Goal: Task Accomplishment & Management: Manage account settings

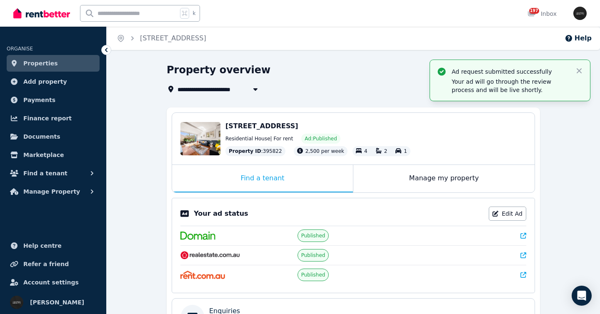
click at [64, 67] on link "Properties" at bounding box center [53, 63] width 93 height 17
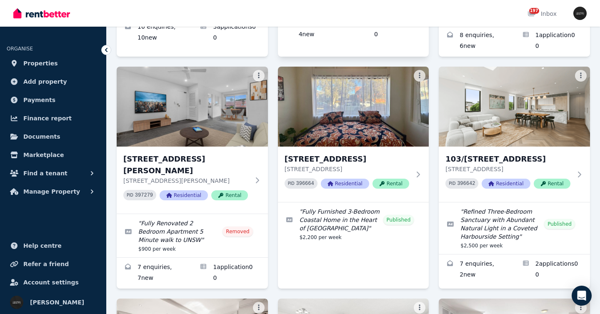
scroll to position [287, 0]
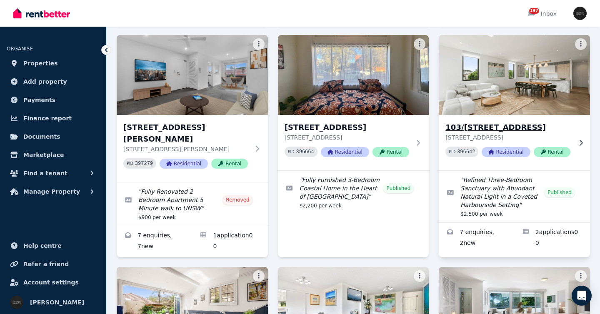
click at [569, 140] on p "[STREET_ADDRESS]" at bounding box center [509, 137] width 126 height 8
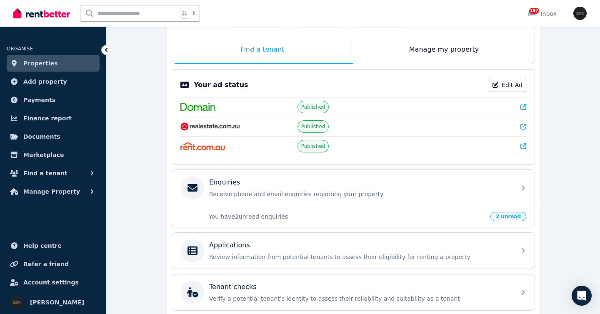
scroll to position [204, 0]
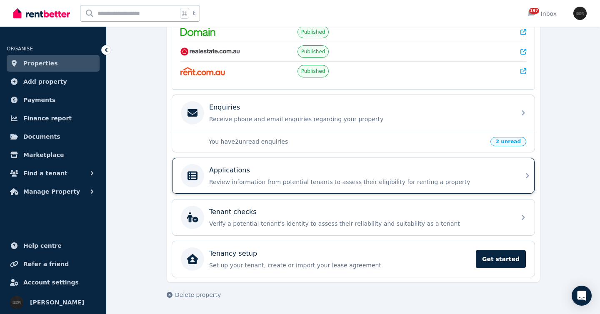
click at [489, 178] on p "Review information from potential tenants to assess their eligibility for renti…" at bounding box center [360, 182] width 302 height 8
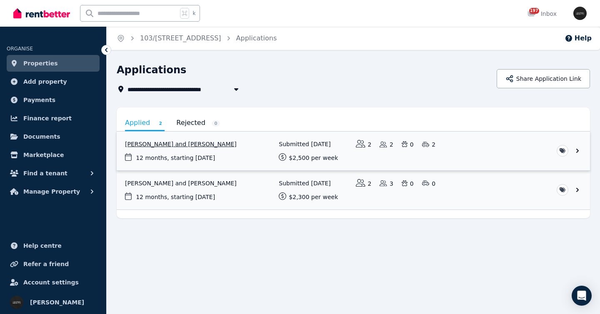
click at [504, 149] on link "View application: Adam Rakowski and Bree Rakowski" at bounding box center [353, 151] width 473 height 39
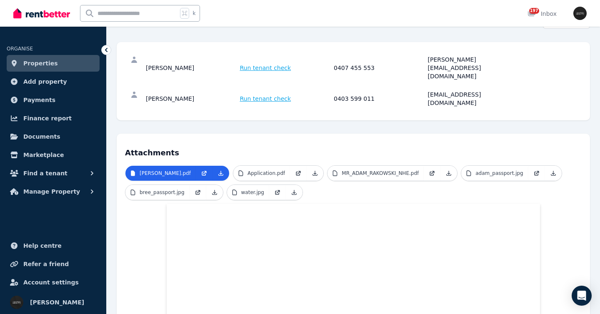
scroll to position [101, 0]
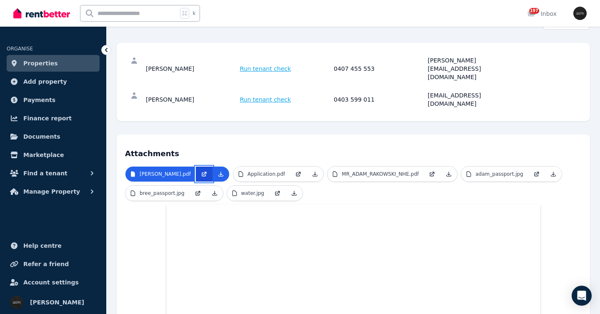
click at [208, 171] on icon at bounding box center [204, 174] width 7 height 7
click at [302, 171] on icon at bounding box center [298, 174] width 7 height 7
